Goal: Task Accomplishment & Management: Use online tool/utility

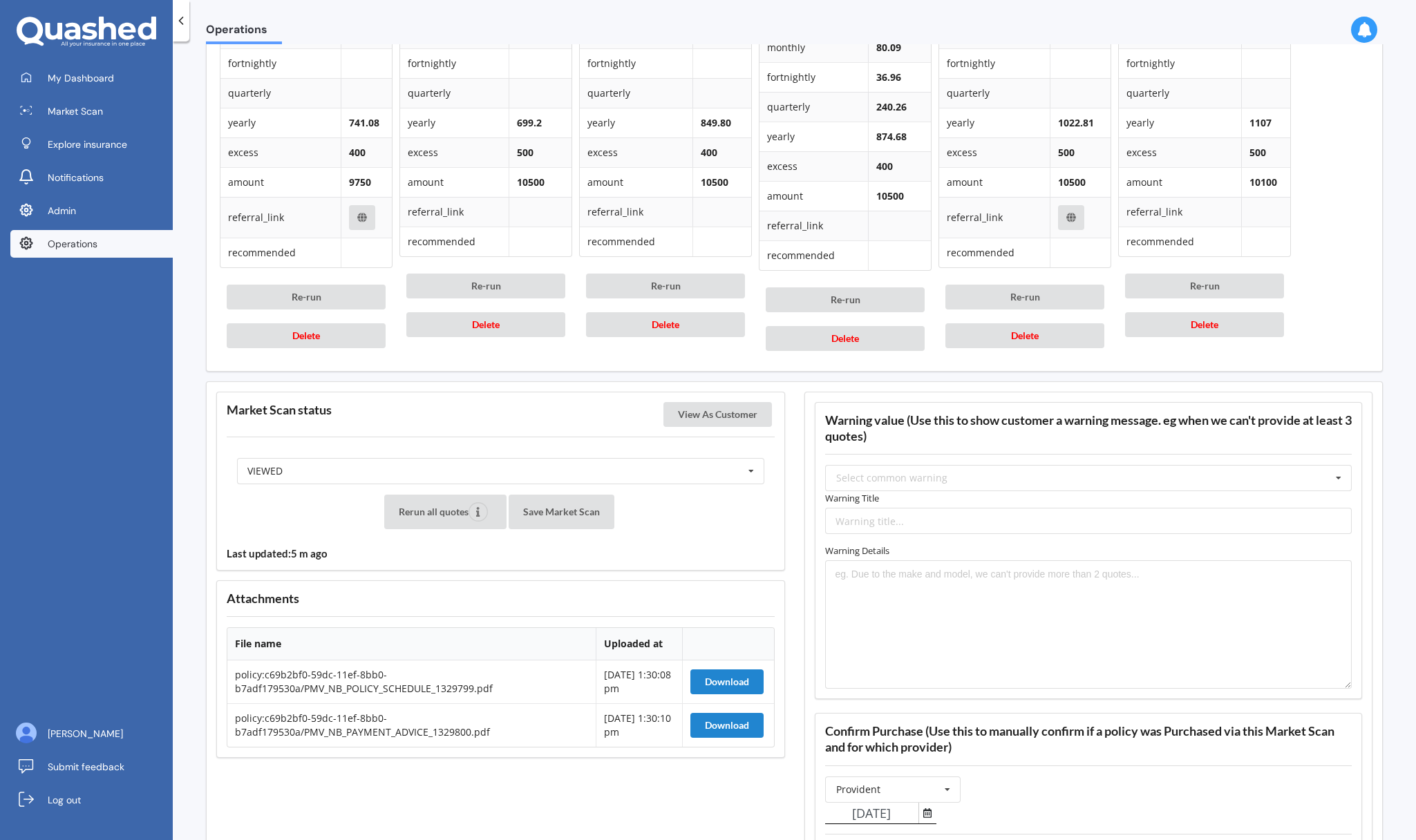
scroll to position [1068, 0]
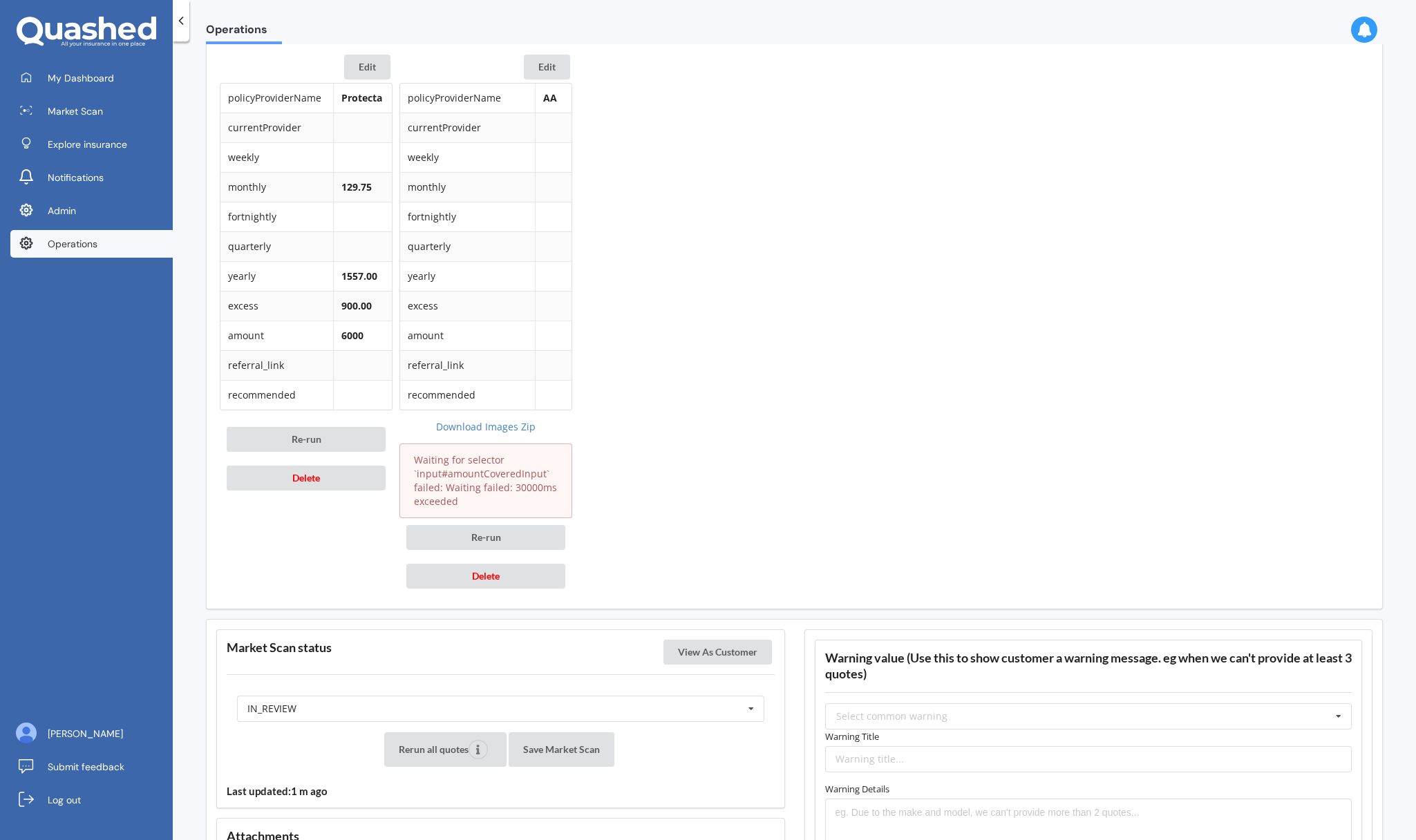
scroll to position [838, 0]
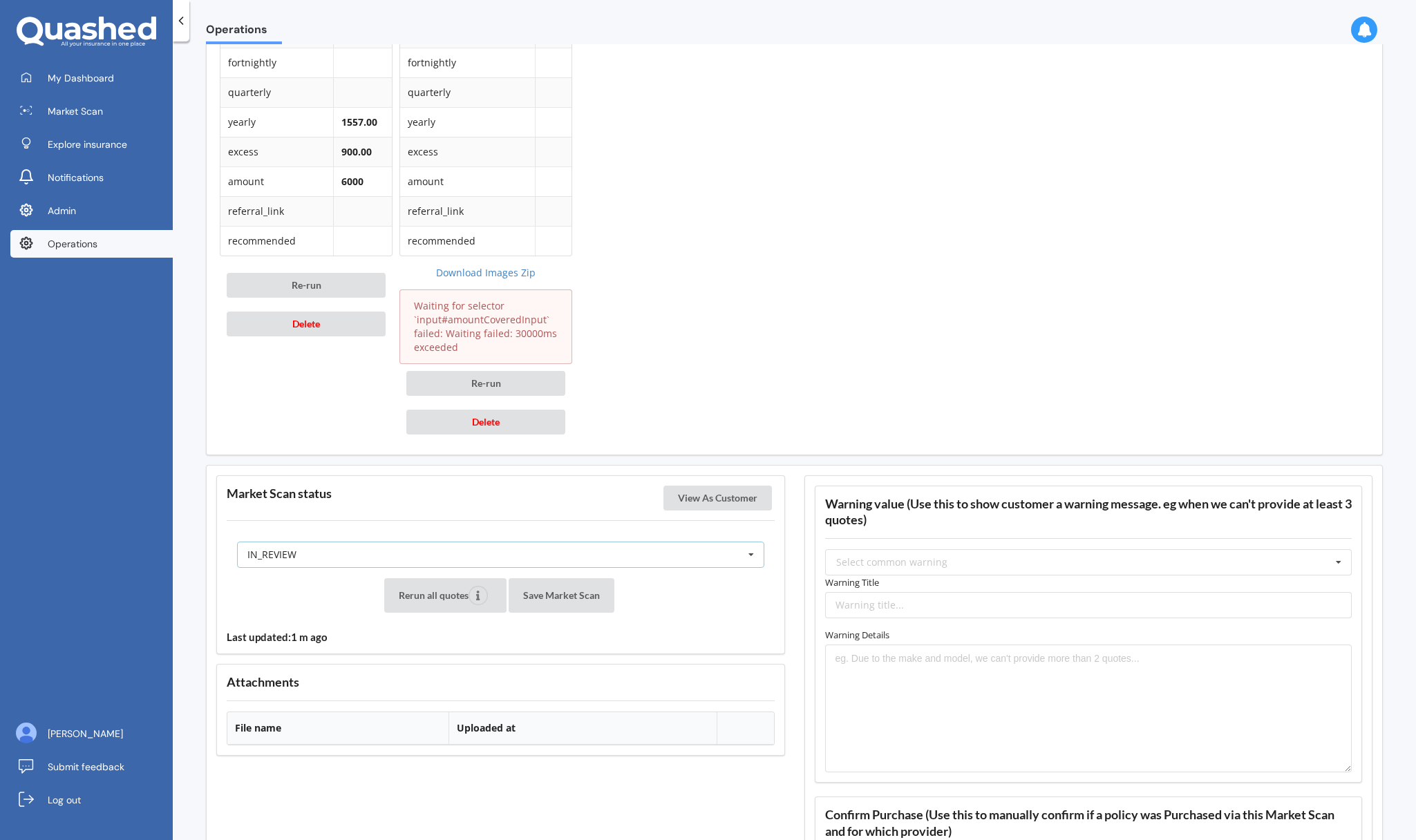
click at [684, 549] on div "IN_REVIEW READY PENDING VIEWED ABANDONED IN_REVIEW" at bounding box center [501, 554] width 527 height 26
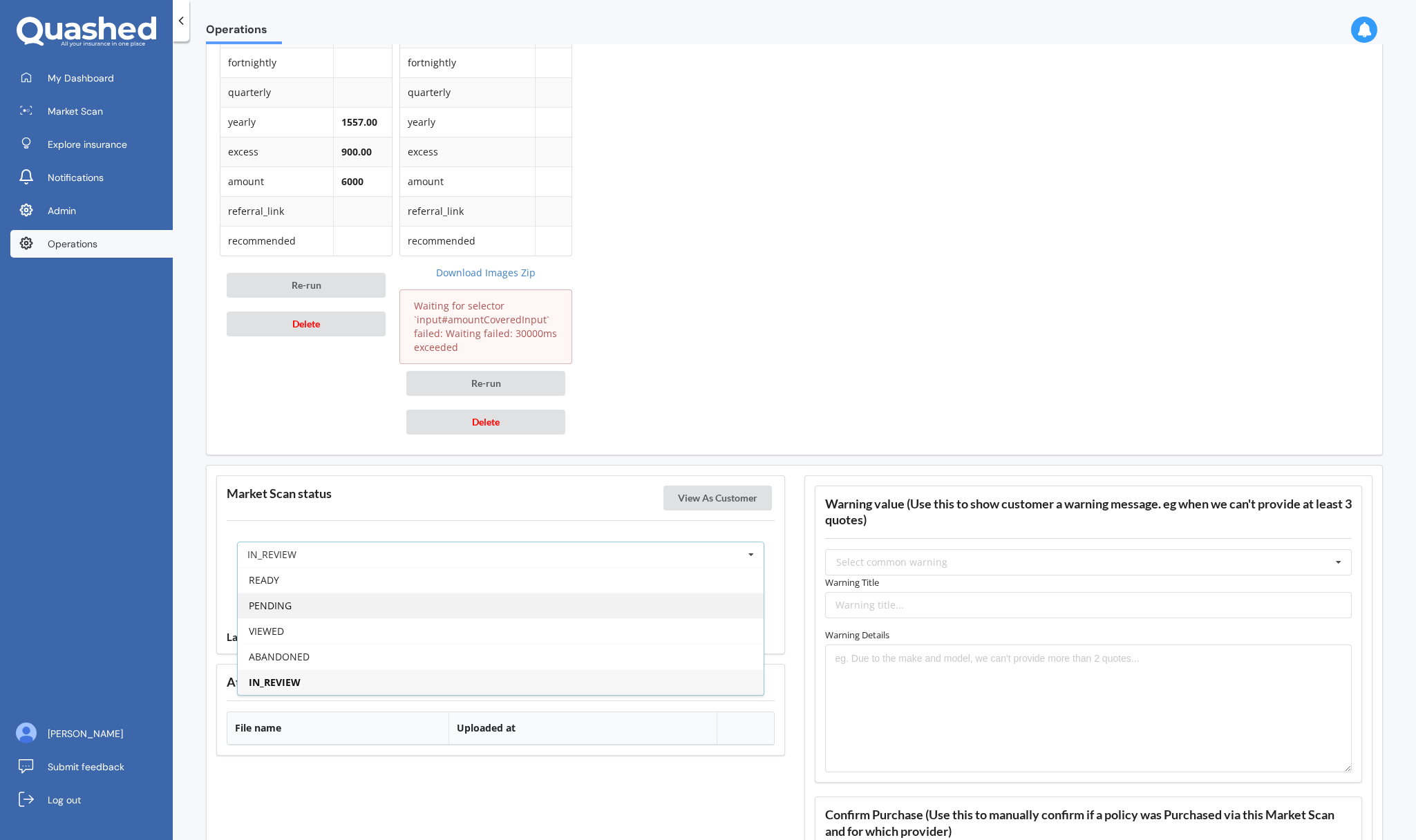
click at [638, 604] on div "PENDING" at bounding box center [501, 606] width 526 height 26
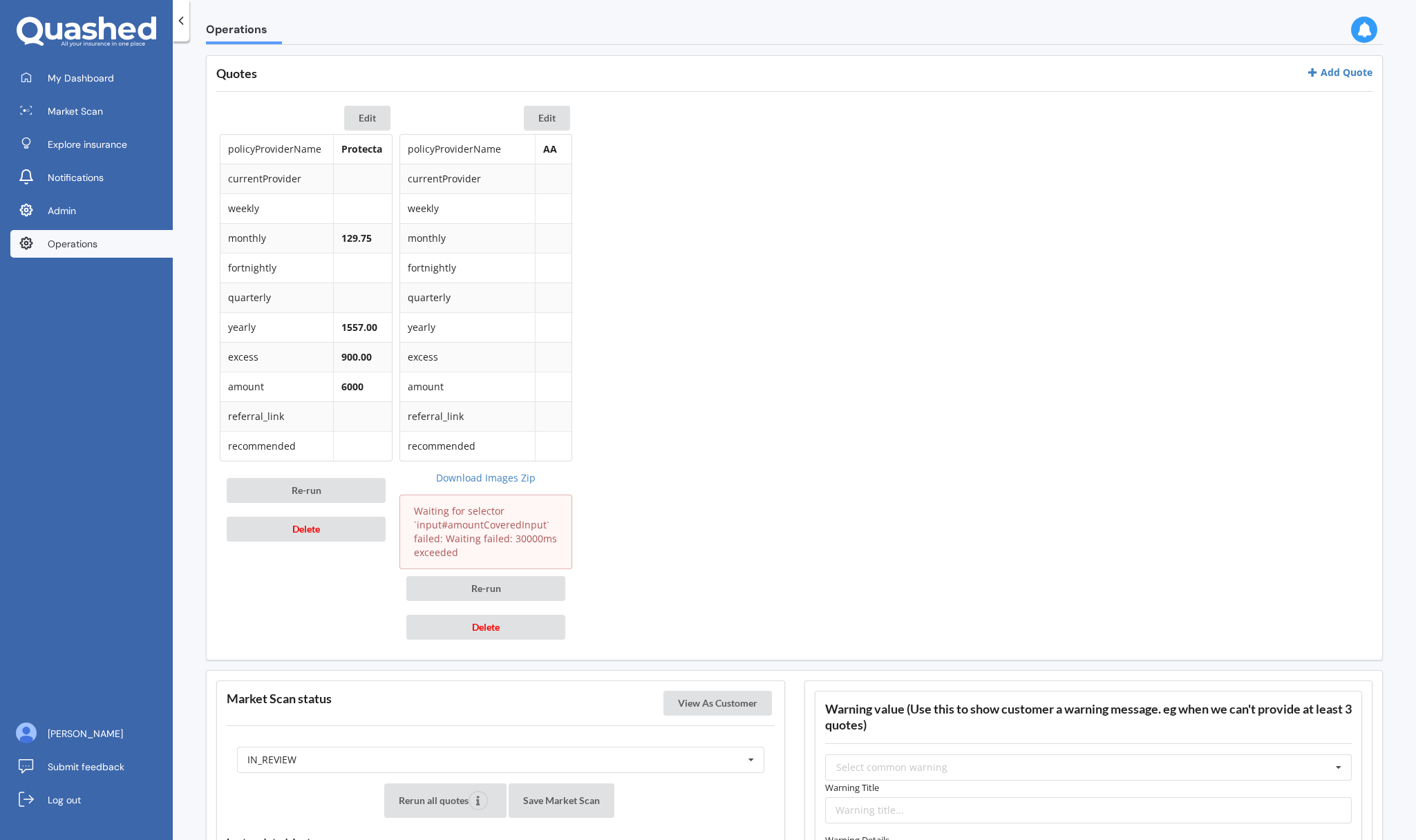
scroll to position [797, 0]
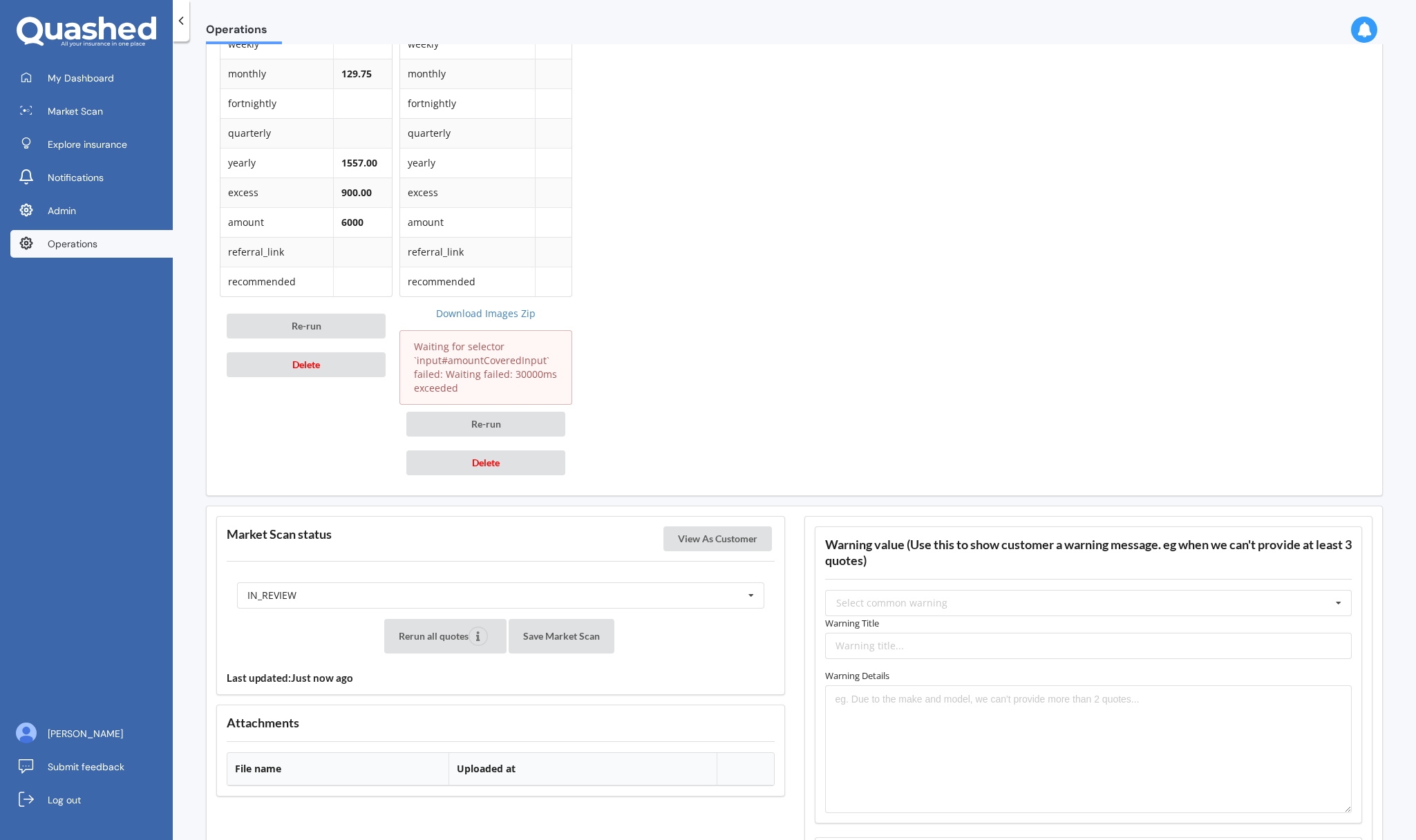
click at [1022, 618] on label "Warning Title" at bounding box center [1089, 623] width 527 height 14
click at [1022, 612] on input "text" at bounding box center [1090, 603] width 526 height 25
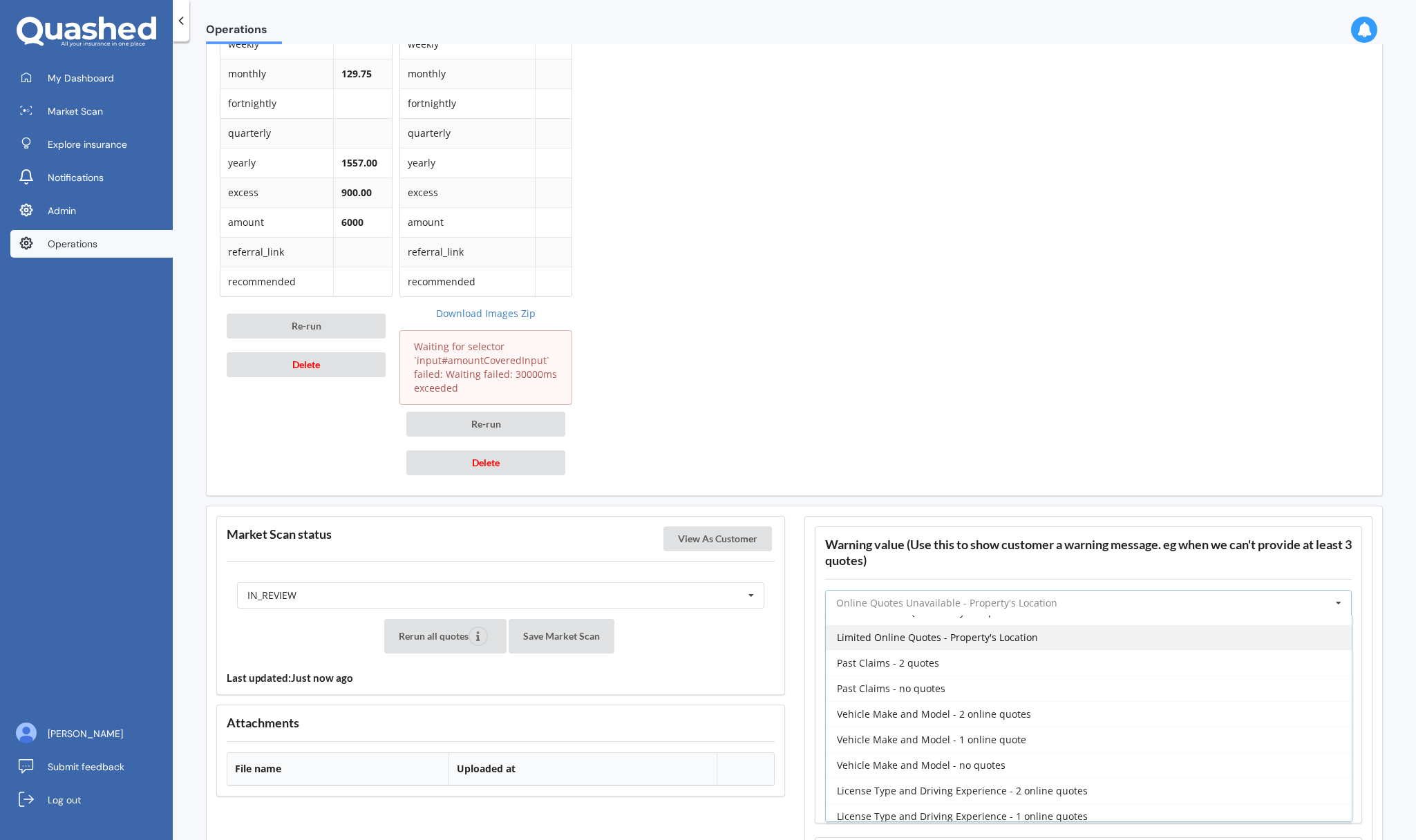
scroll to position [305, 0]
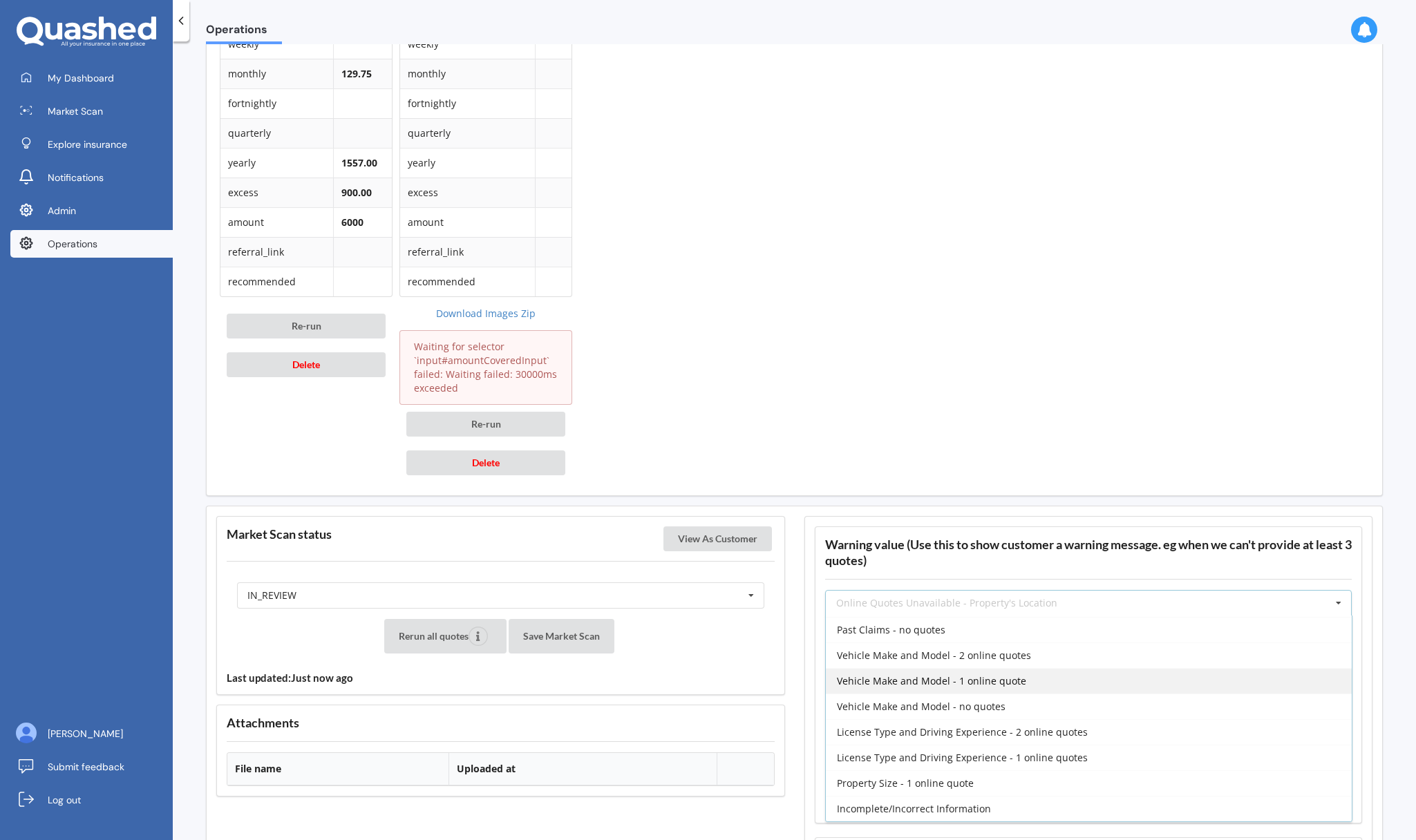
click at [1026, 678] on div "Vehicle Make and Model - 1 online quote" at bounding box center [1089, 681] width 526 height 26
type input "Vehicle Make and Model - 1 online quote"
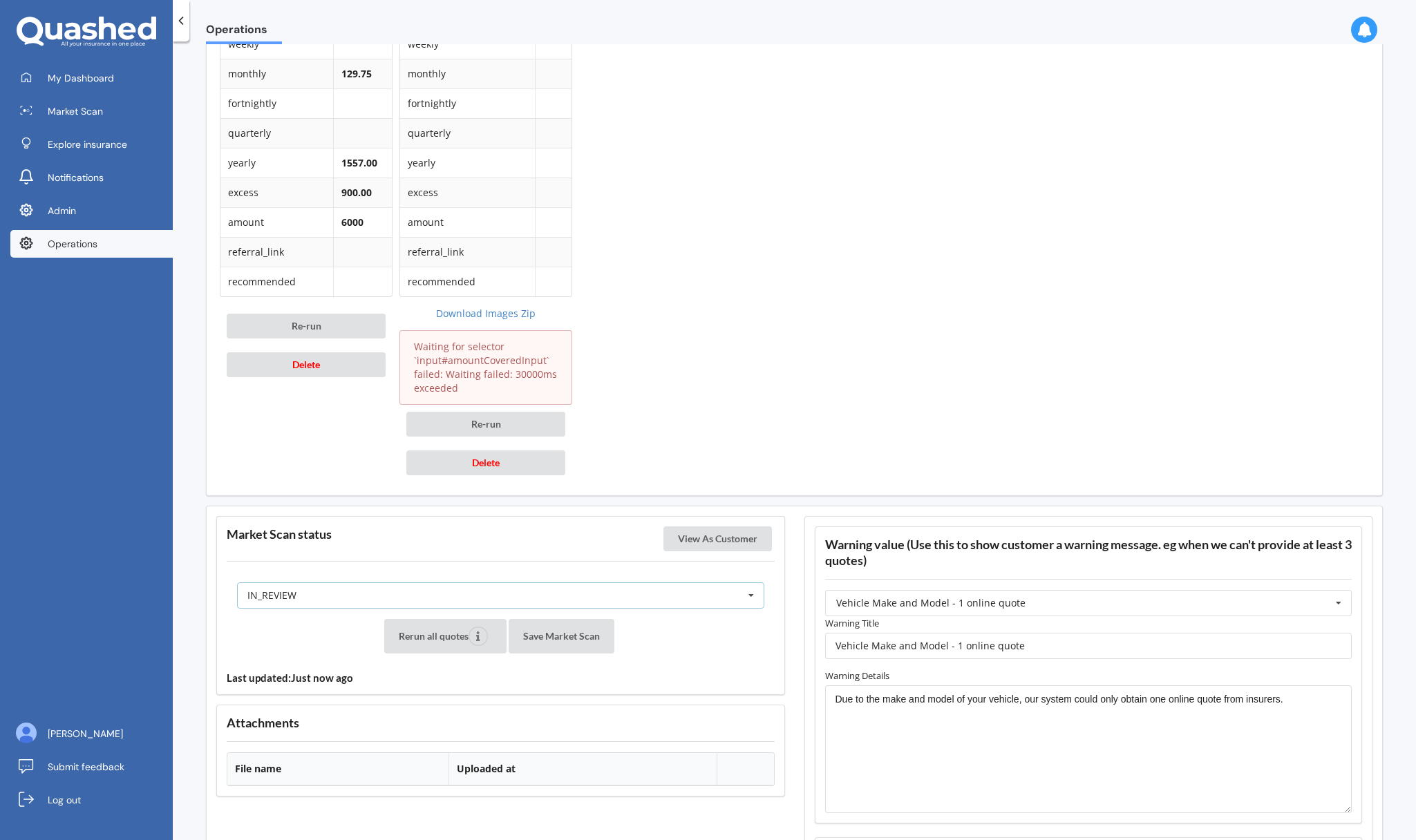
click at [689, 592] on div "IN_REVIEW READY PENDING VIEWED ABANDONED IN_REVIEW" at bounding box center [501, 595] width 527 height 26
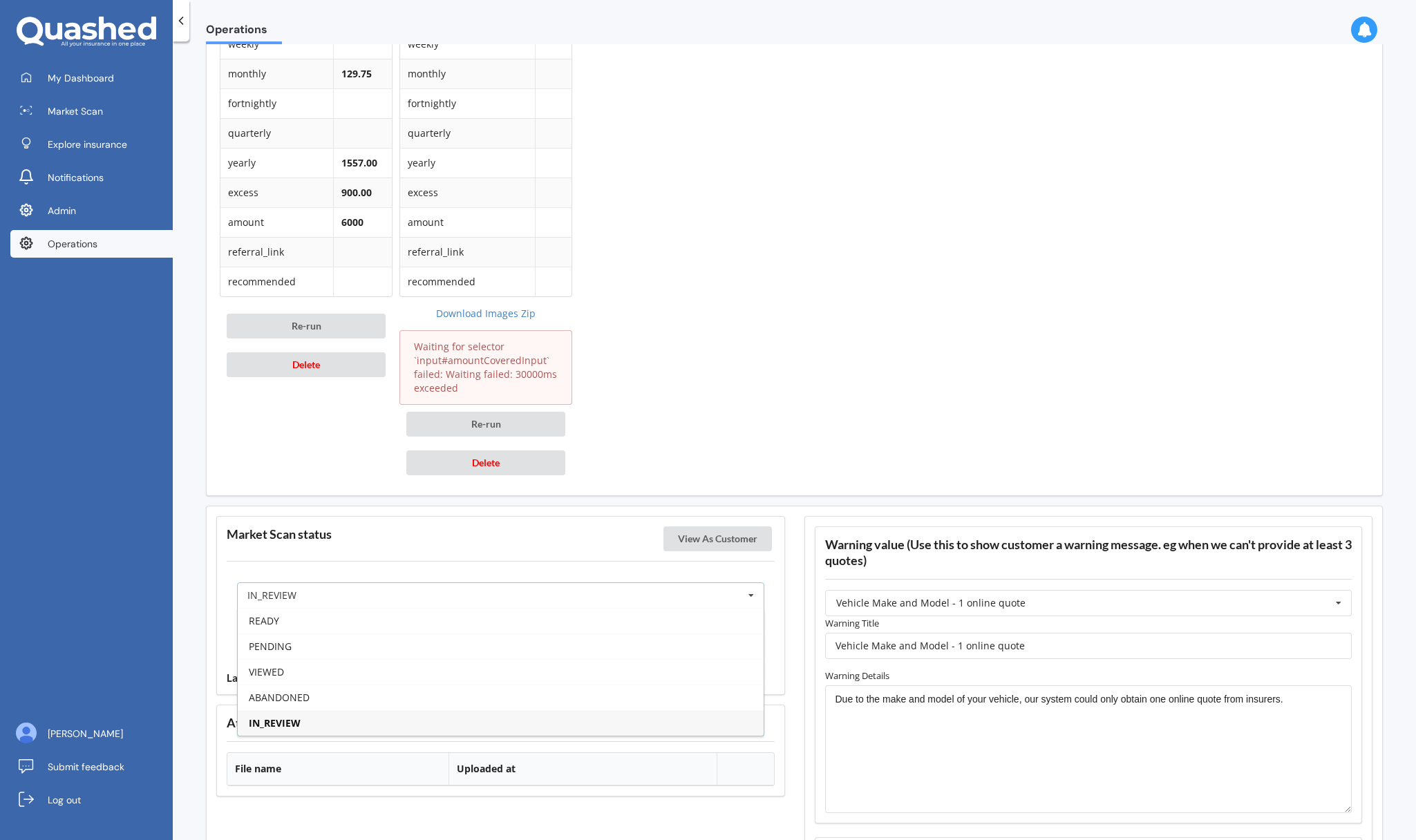
drag, startPoint x: 524, startPoint y: 651, endPoint x: 486, endPoint y: 647, distance: 38.2
click at [523, 651] on div "PENDING" at bounding box center [501, 647] width 526 height 26
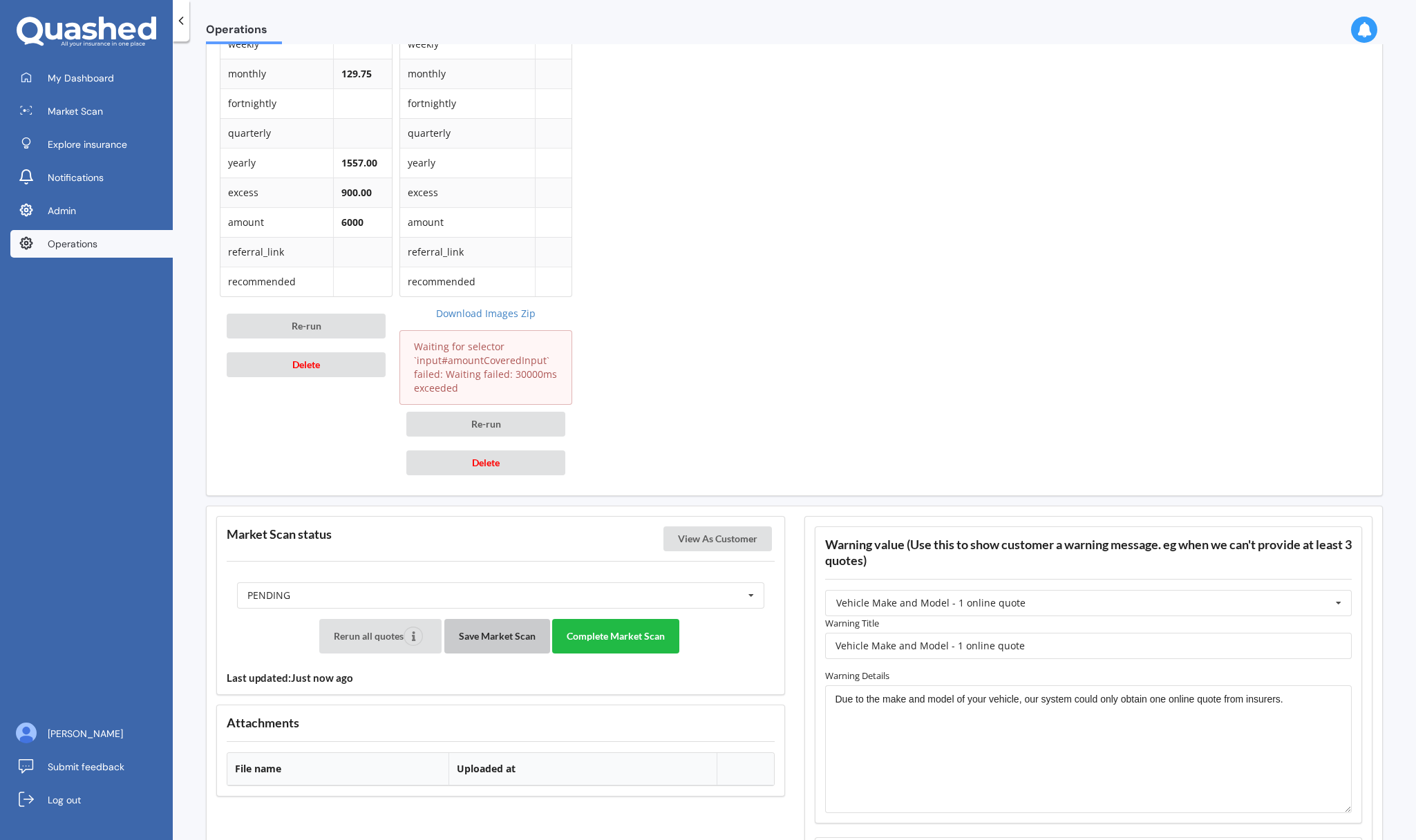
click at [478, 645] on button "Save Market Scan" at bounding box center [497, 637] width 106 height 35
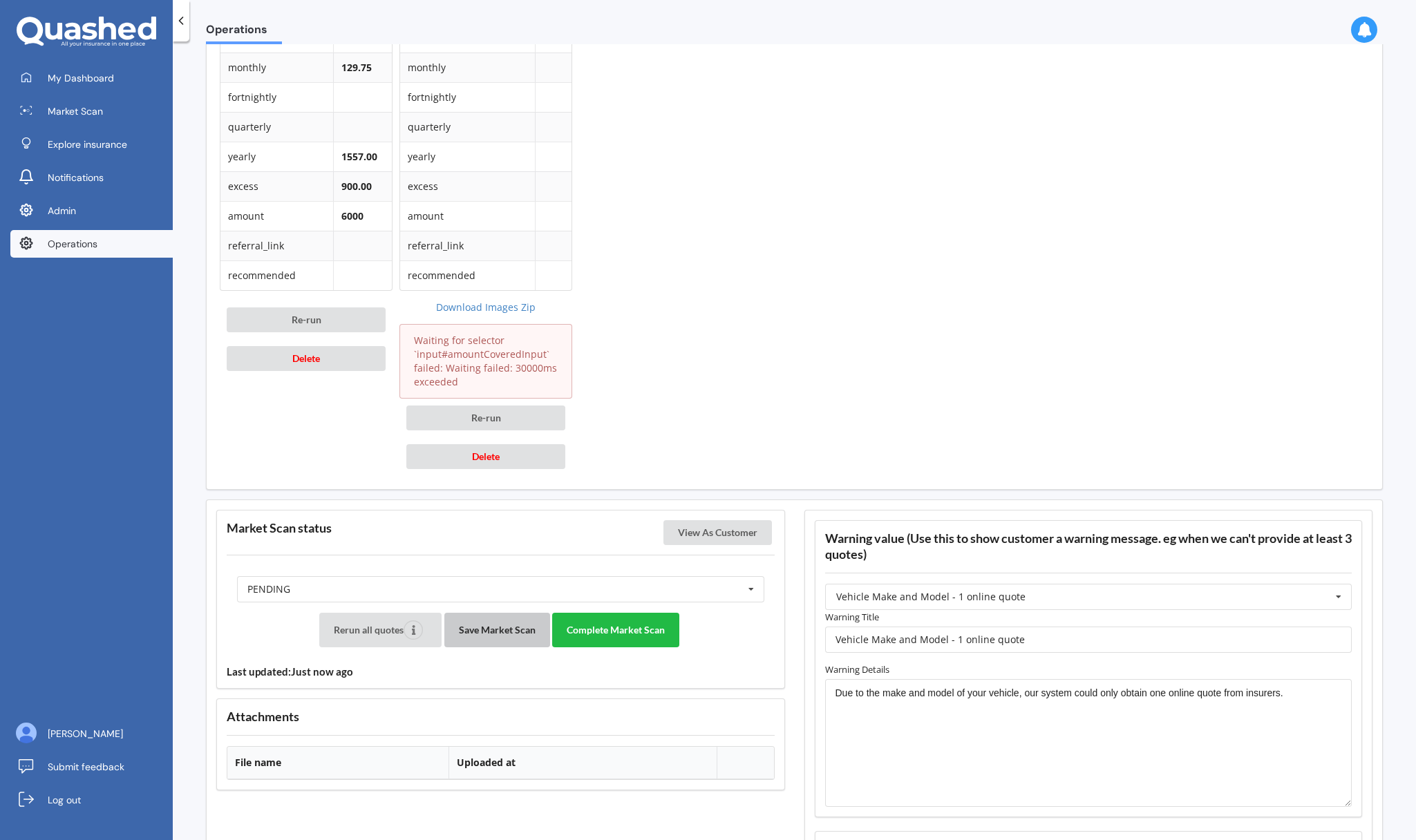
scroll to position [797, 0]
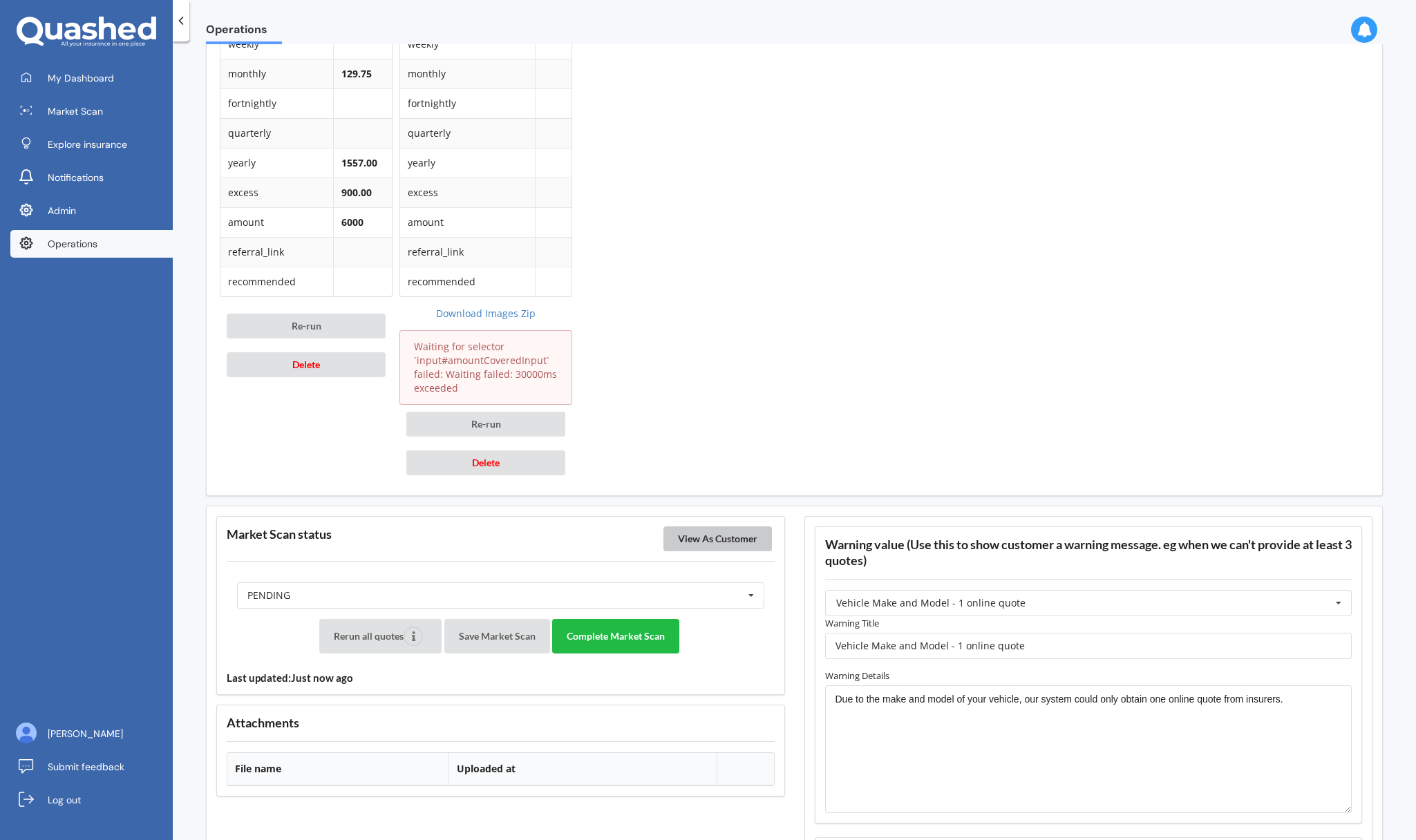
click at [713, 543] on button "View As Customer" at bounding box center [718, 539] width 109 height 25
click at [636, 629] on button "Complete Market Scan" at bounding box center [616, 637] width 127 height 35
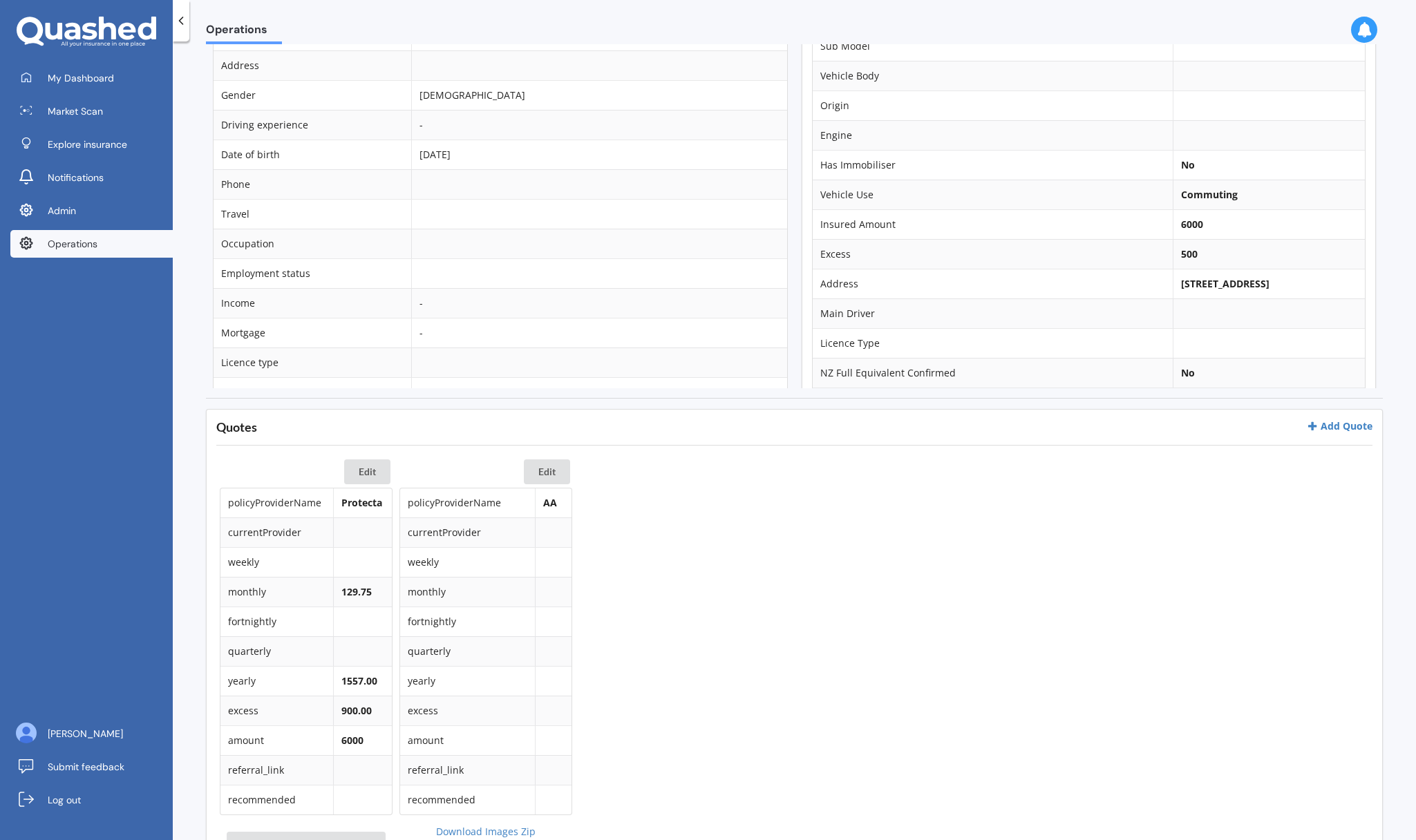
scroll to position [0, 0]
